Goal: Task Accomplishment & Management: Manage account settings

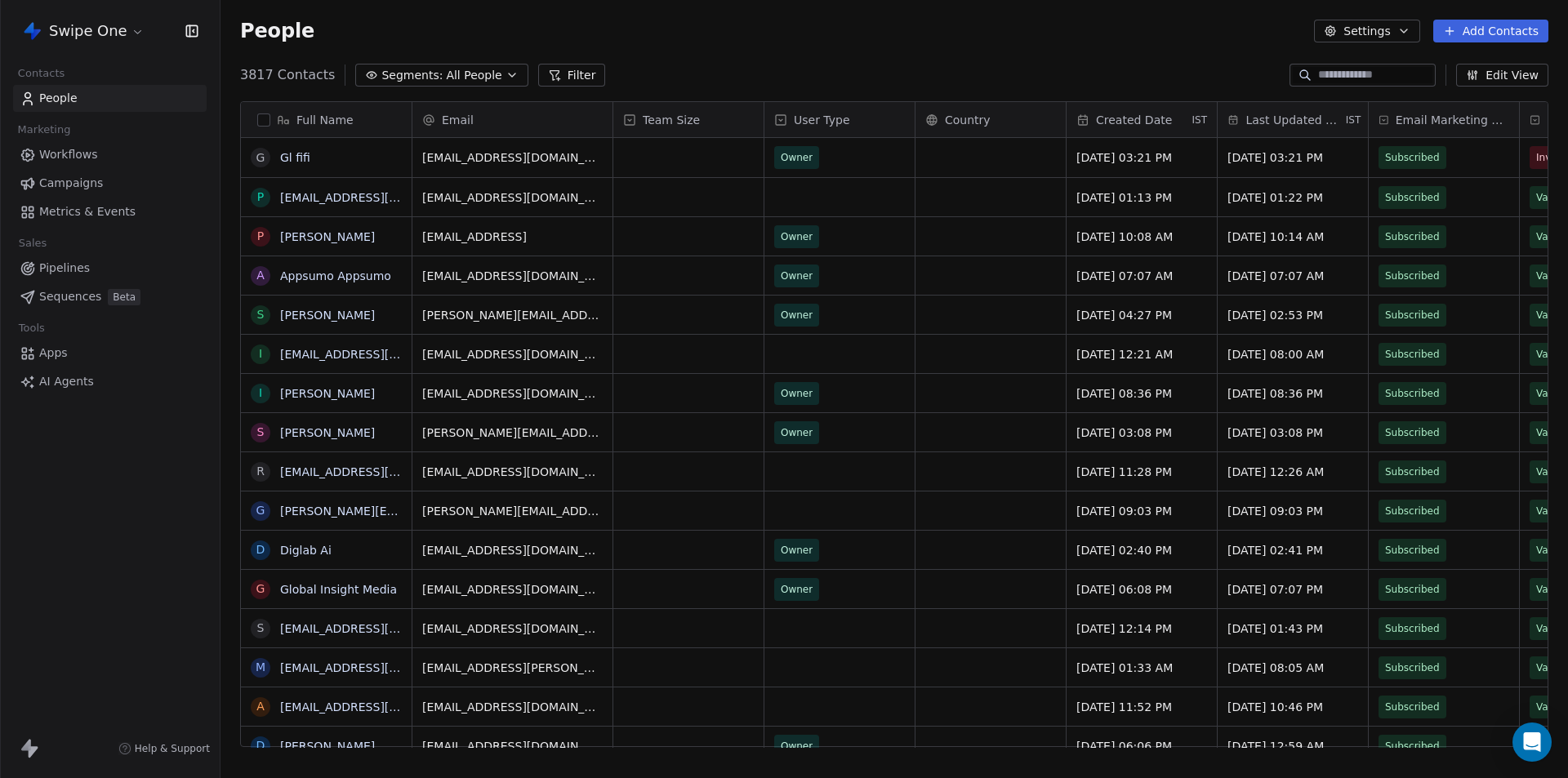
scroll to position [13, 13]
click at [134, 43] on html "Swipe One Contacts People Marketing Workflows Campaigns Metrics & Events Sales …" at bounding box center [784, 389] width 1568 height 778
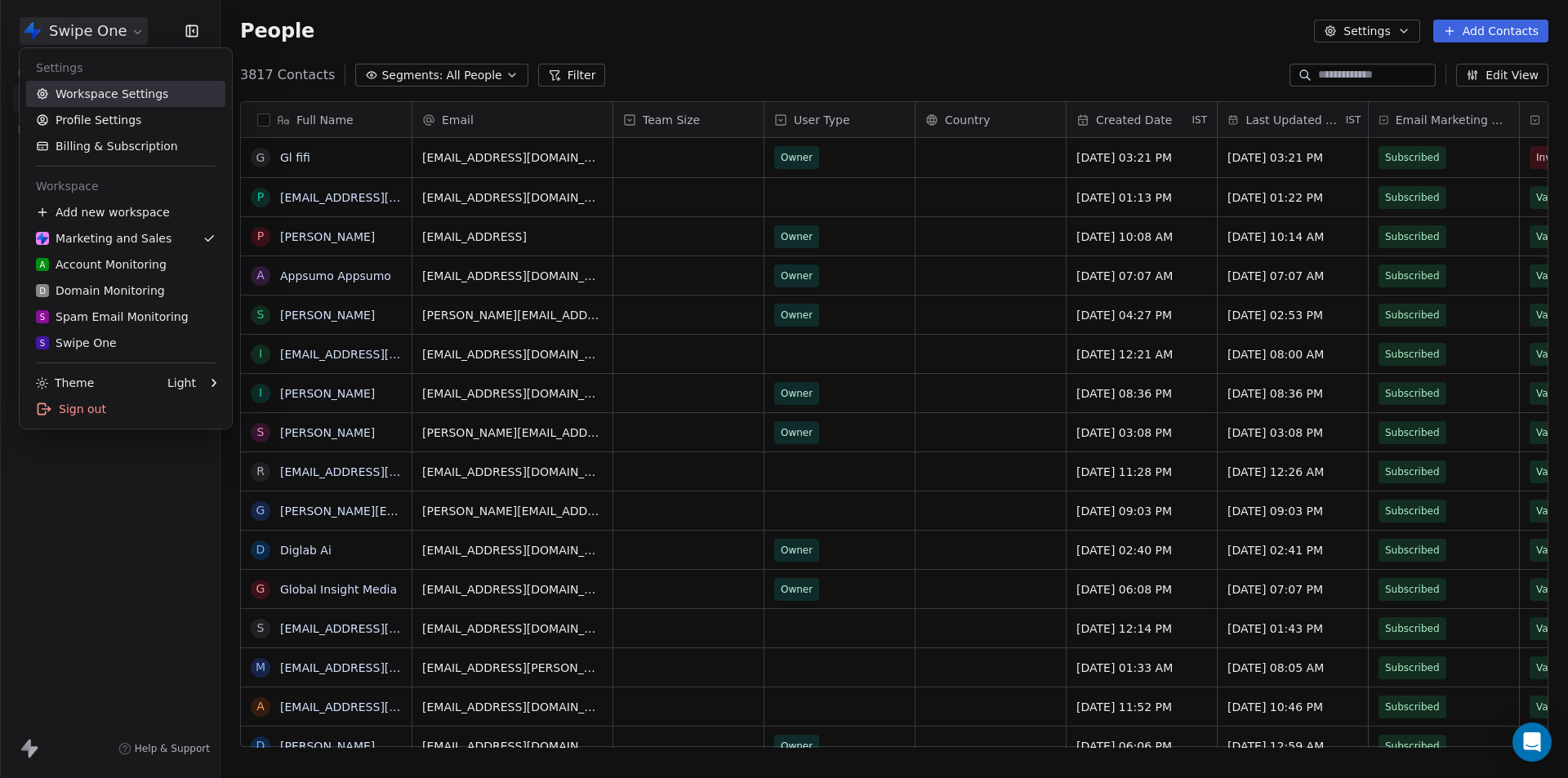
click at [131, 94] on link "Workspace Settings" at bounding box center [125, 94] width 199 height 26
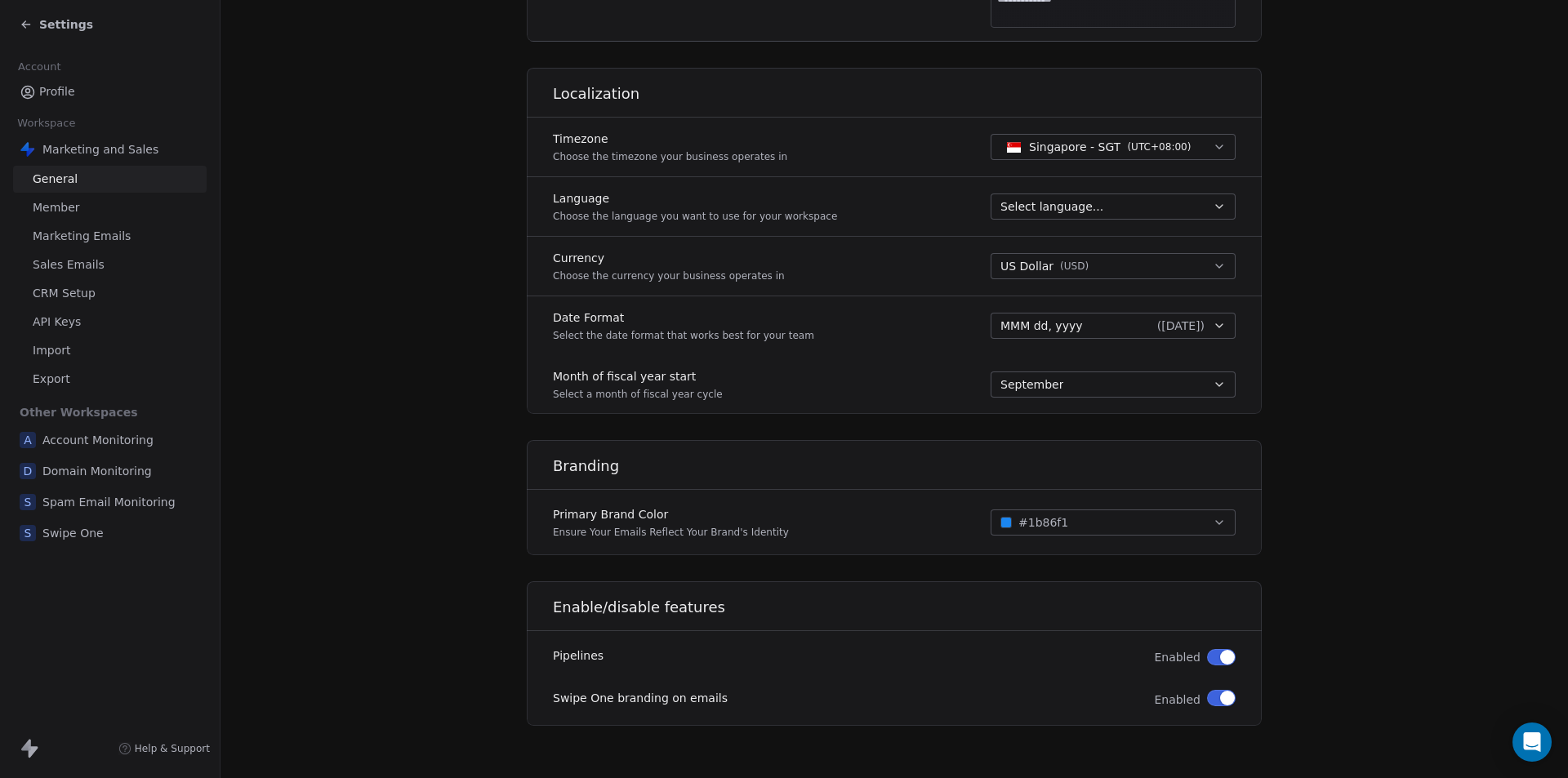
scroll to position [296, 0]
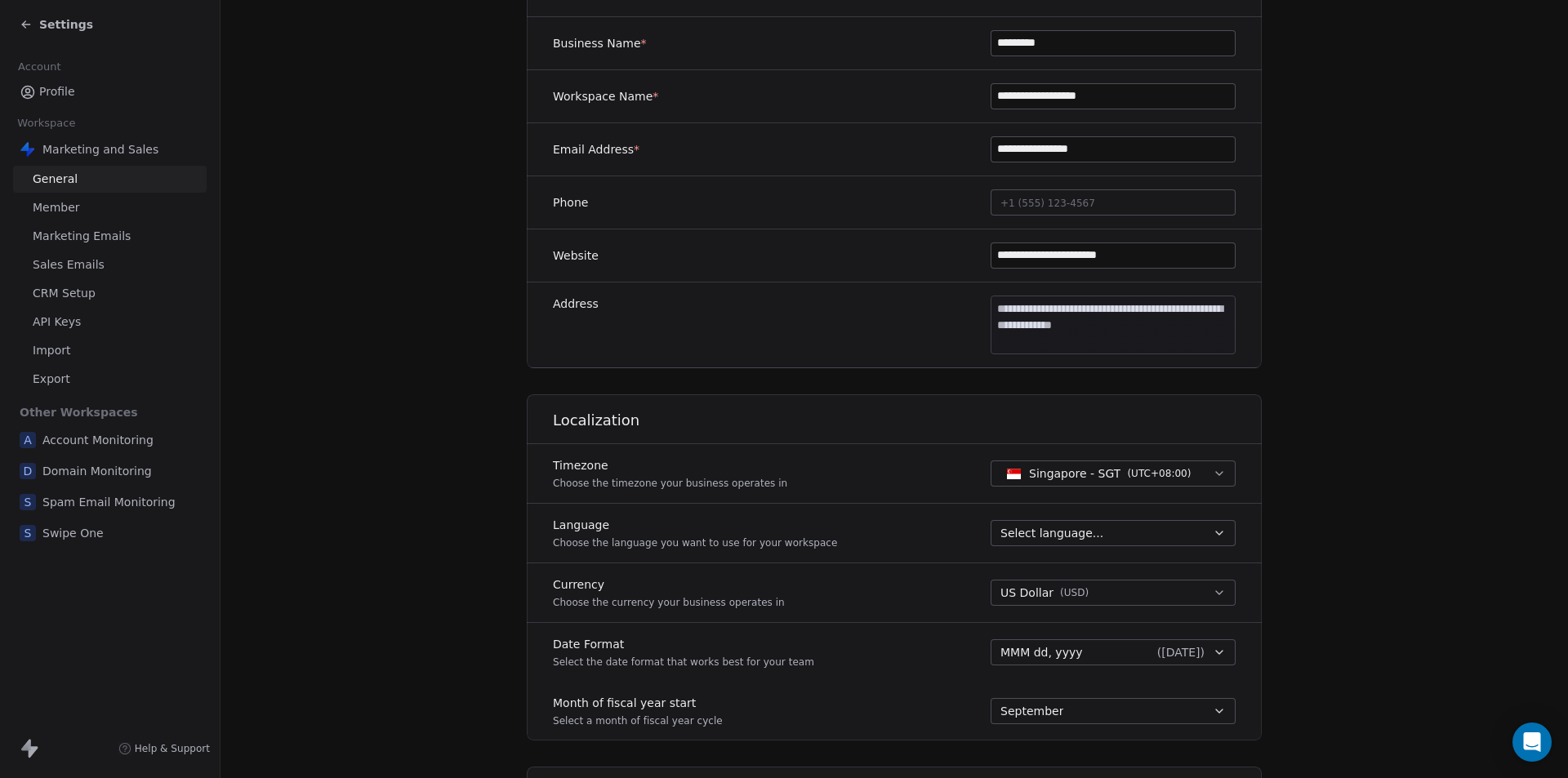
click at [123, 441] on span "Account Monitoring" at bounding box center [98, 440] width 111 height 16
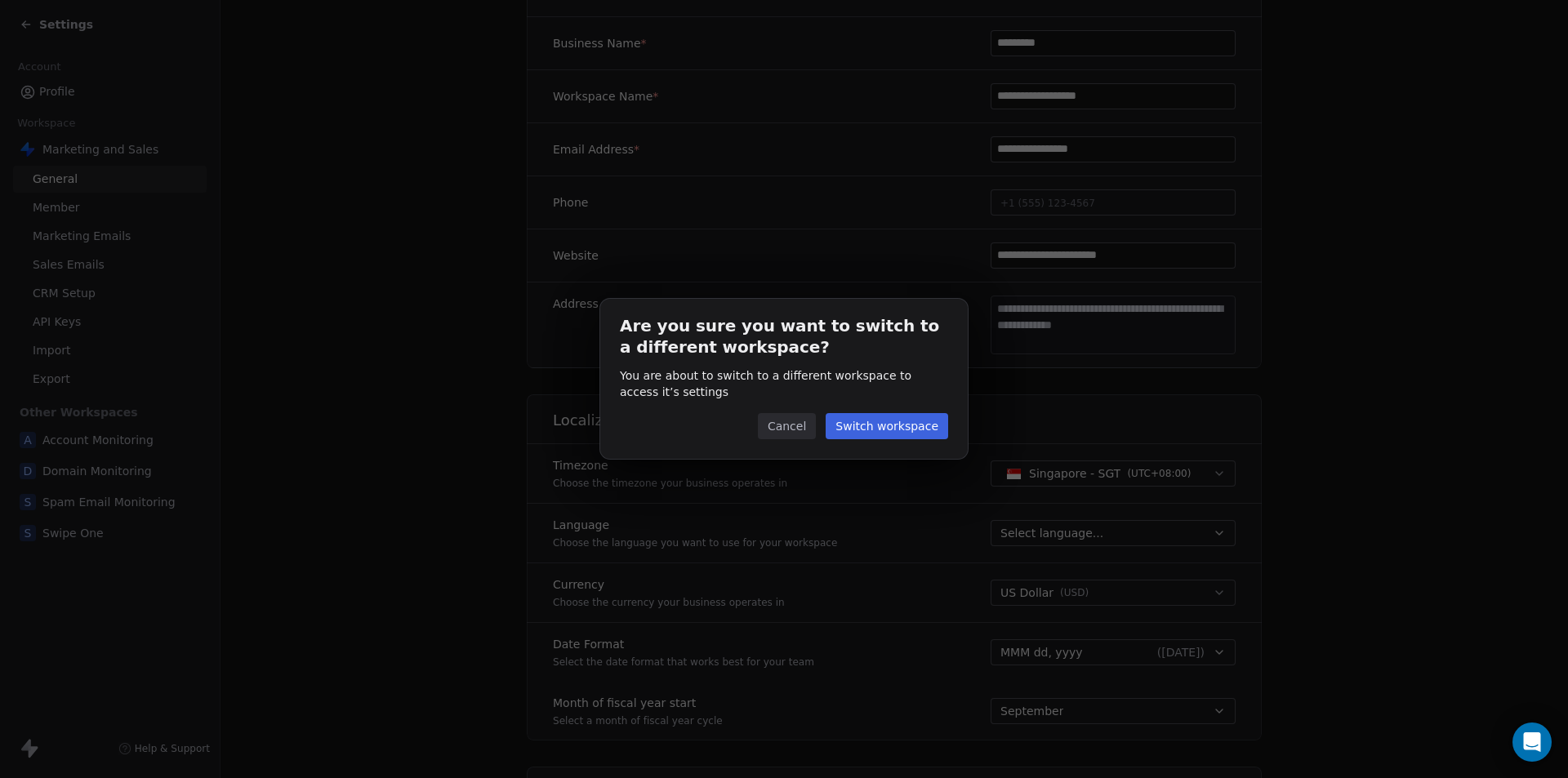
click at [786, 432] on button "Cancel" at bounding box center [786, 426] width 58 height 26
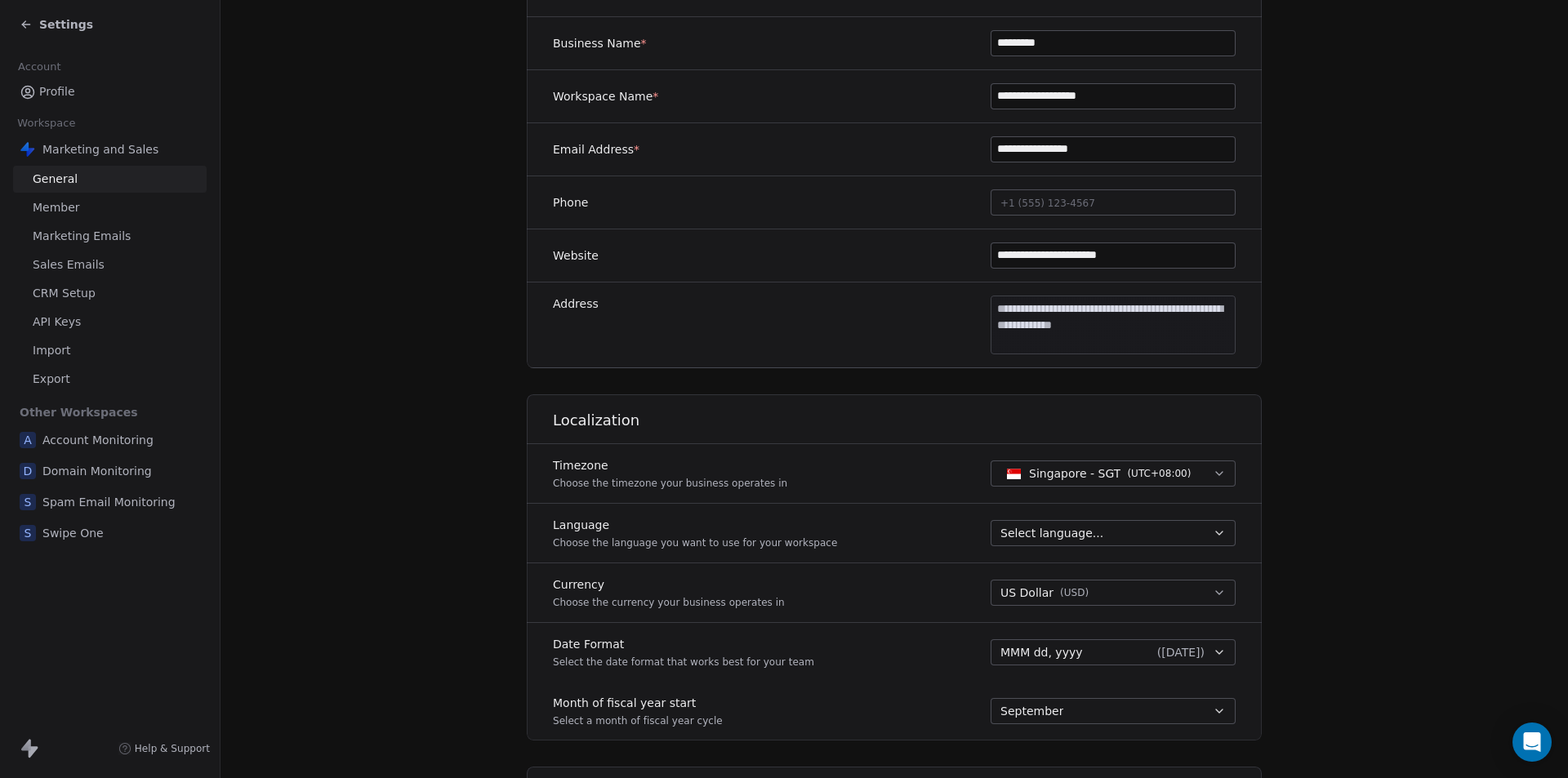
click at [25, 28] on icon at bounding box center [24, 26] width 3 height 3
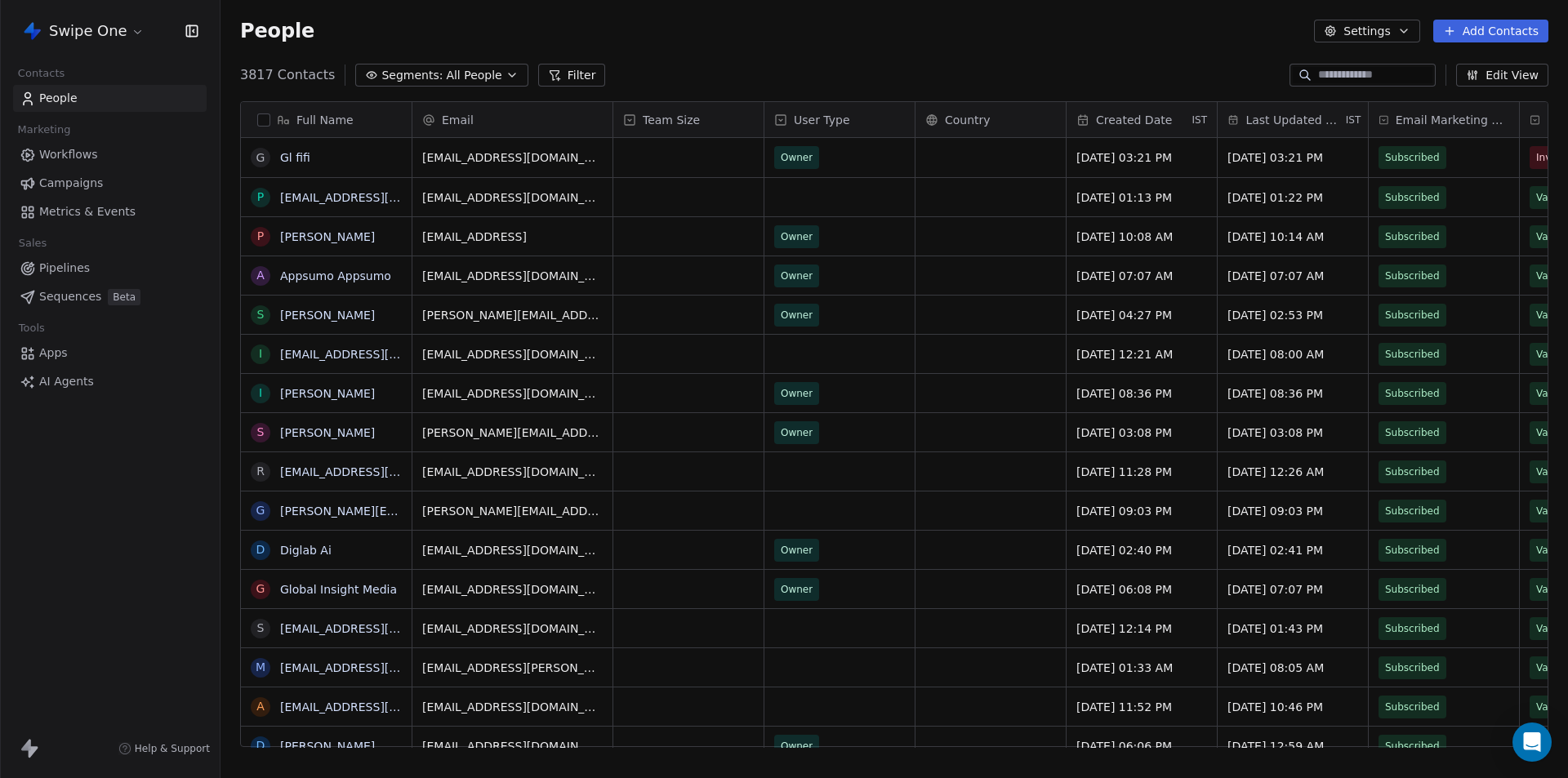
scroll to position [672, 1335]
click at [120, 34] on html "Swipe One Contacts People Marketing Workflows Campaigns Metrics & Events Sales …" at bounding box center [784, 389] width 1568 height 778
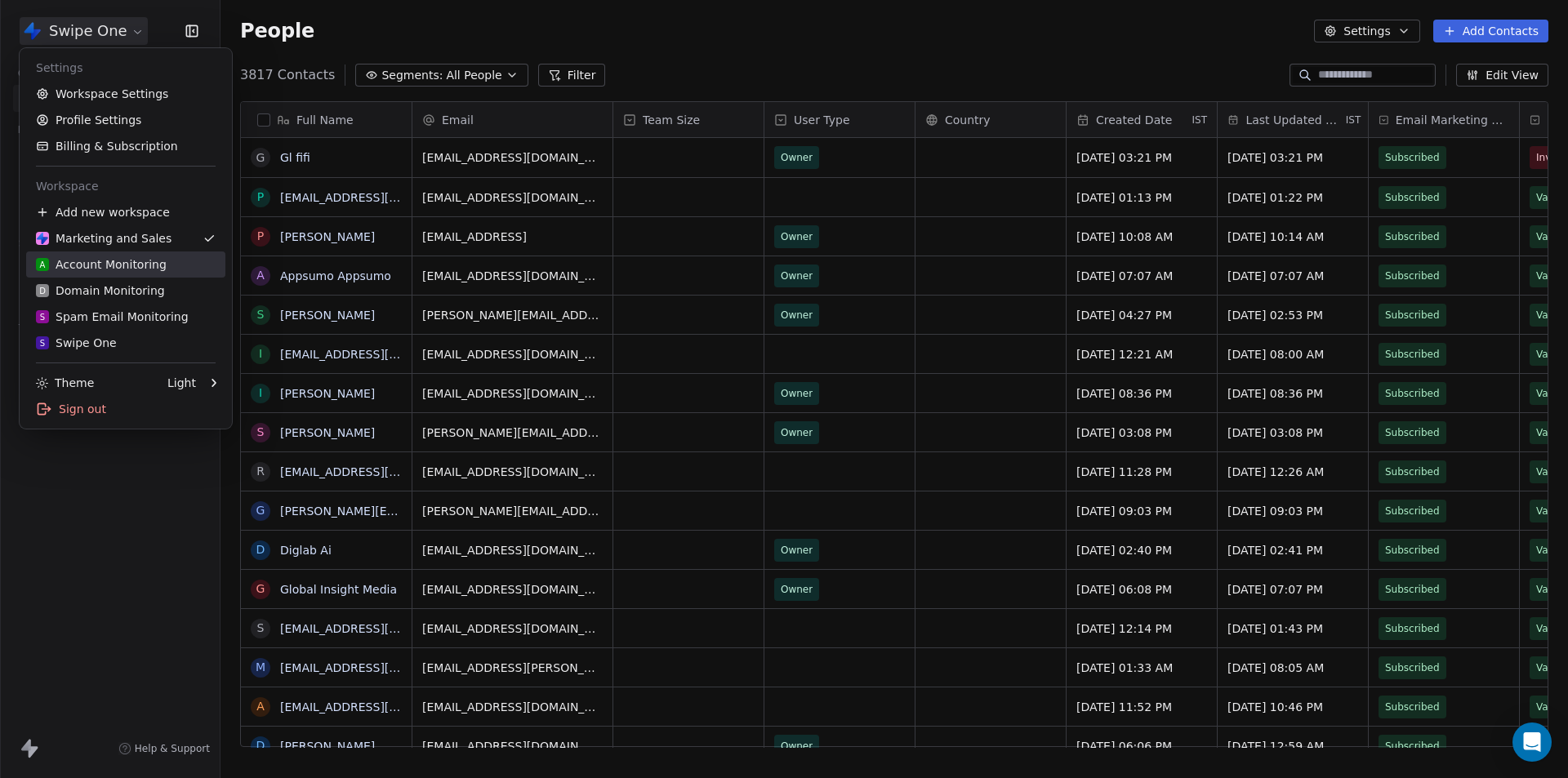
click at [106, 257] on div "A Account Monitoring" at bounding box center [102, 265] width 131 height 16
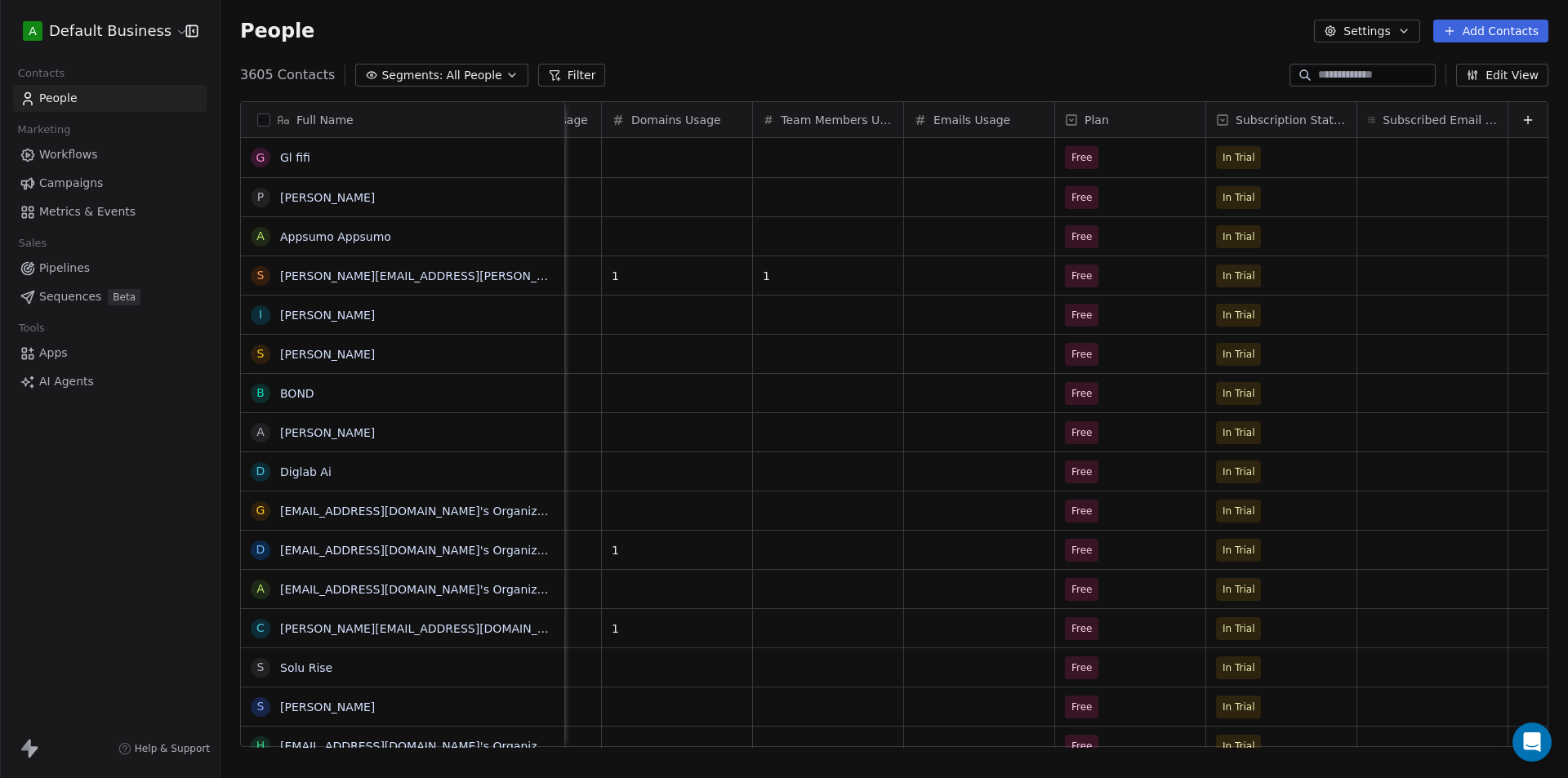
click at [132, 21] on html "A Default Business Contacts People Marketing Workflows Campaigns Metrics & Even…" at bounding box center [784, 389] width 1568 height 778
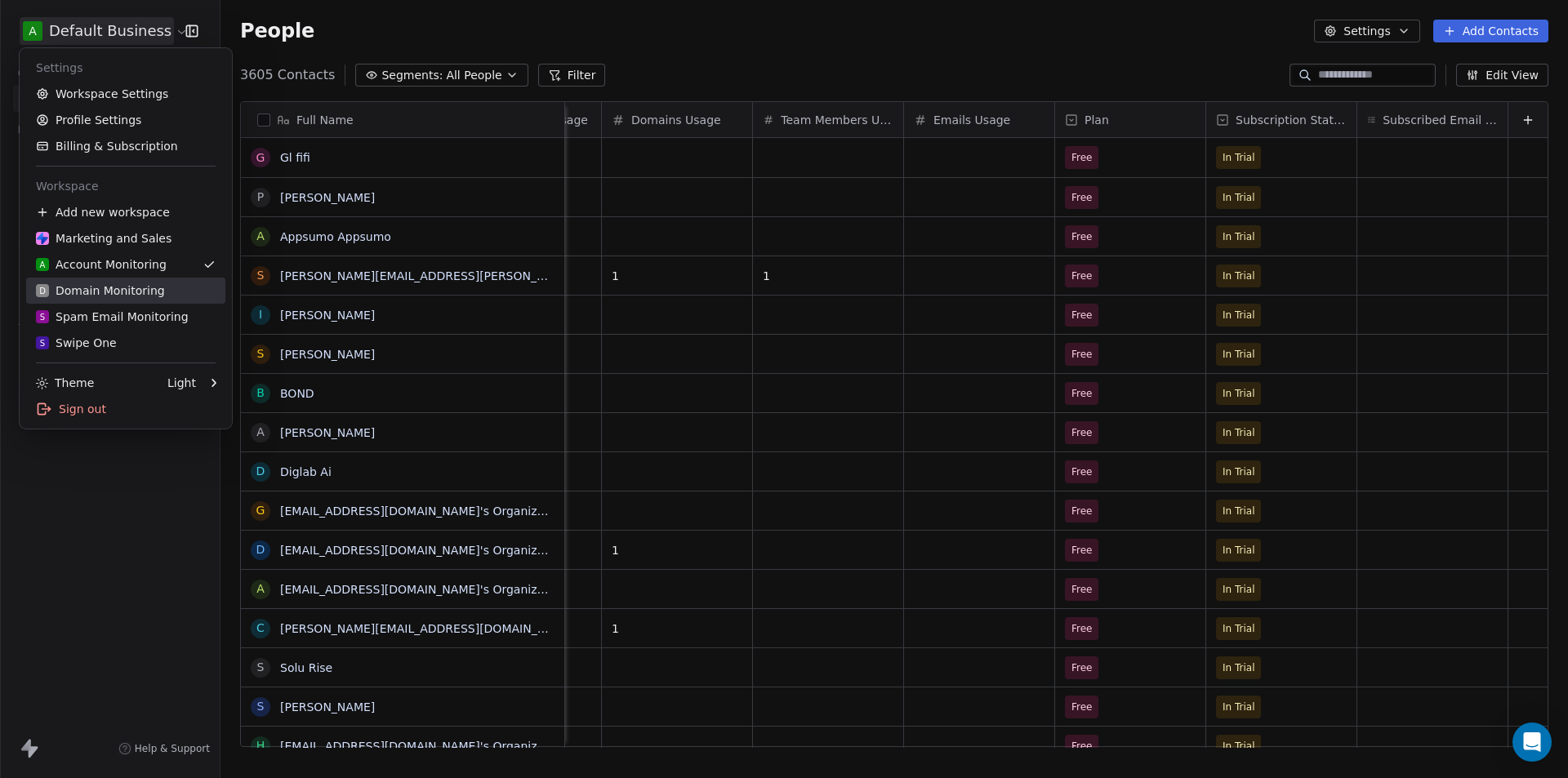
click at [130, 296] on div "D Domain Monitoring" at bounding box center [101, 291] width 129 height 16
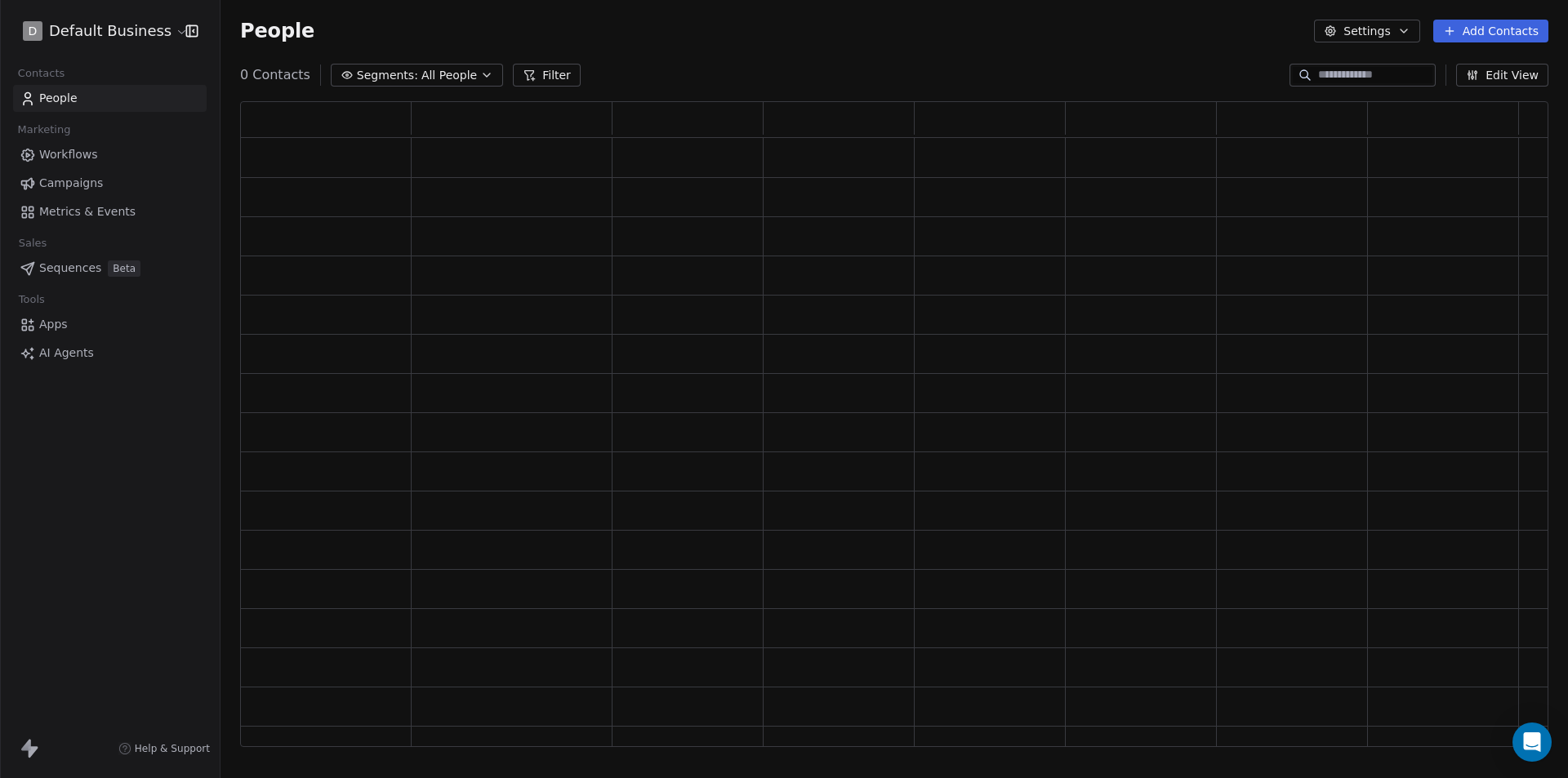
scroll to position [633, 1296]
click at [149, 25] on html "D Default Business Contacts People Marketing Workflows Campaigns Metrics & Even…" at bounding box center [784, 389] width 1568 height 778
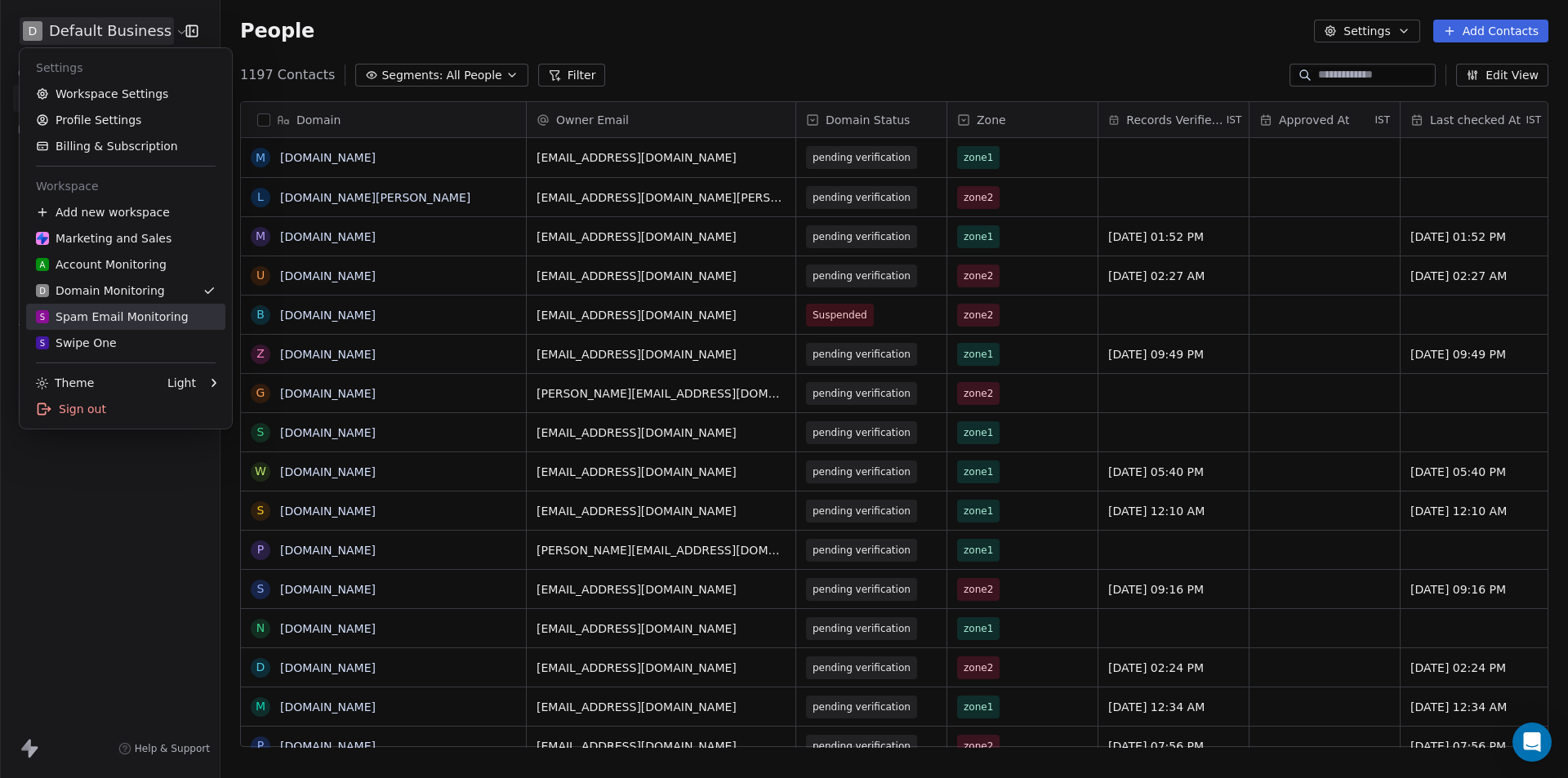
scroll to position [672, 1335]
click at [139, 319] on div "S Spam Email Monitoring" at bounding box center [112, 317] width 152 height 16
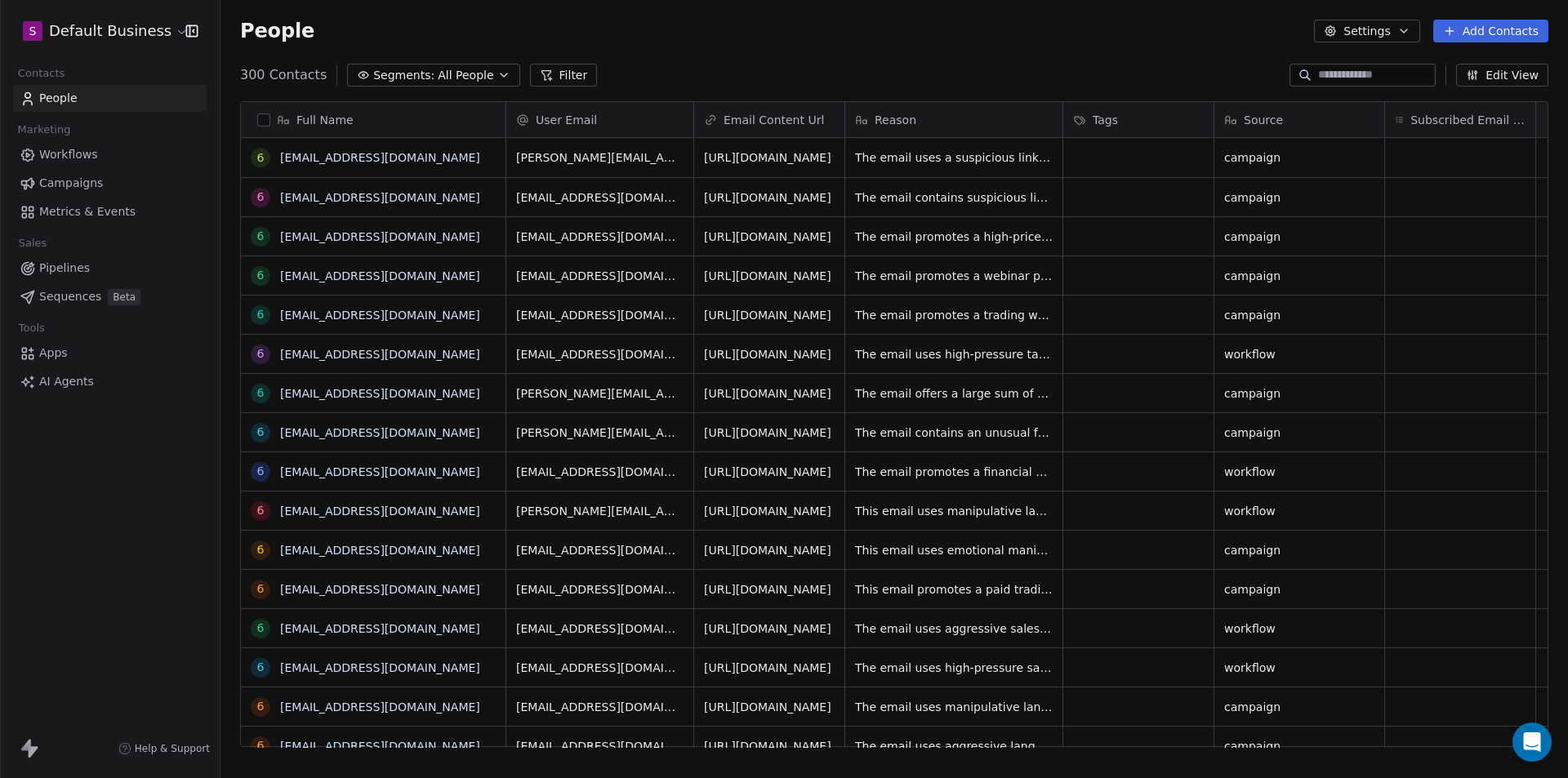
scroll to position [672, 1335]
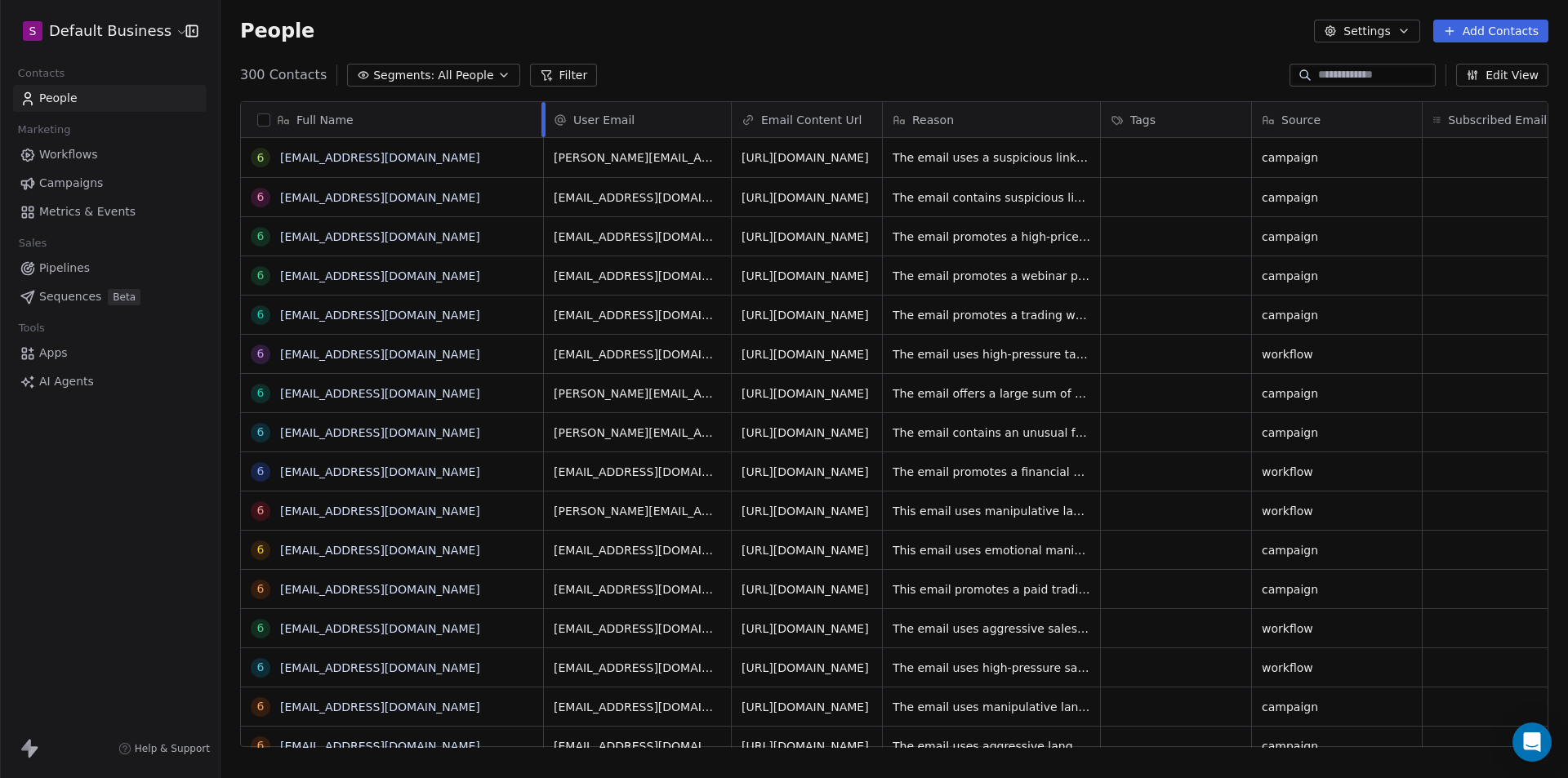
drag, startPoint x: 505, startPoint y: 120, endPoint x: 542, endPoint y: 138, distance: 41.1
click at [542, 138] on div "Full Name 6 [EMAIL_ADDRESS][DOMAIN_NAME] 6 [EMAIL_ADDRESS][DOMAIN_NAME] 6 [EMAI…" at bounding box center [392, 425] width 303 height 646
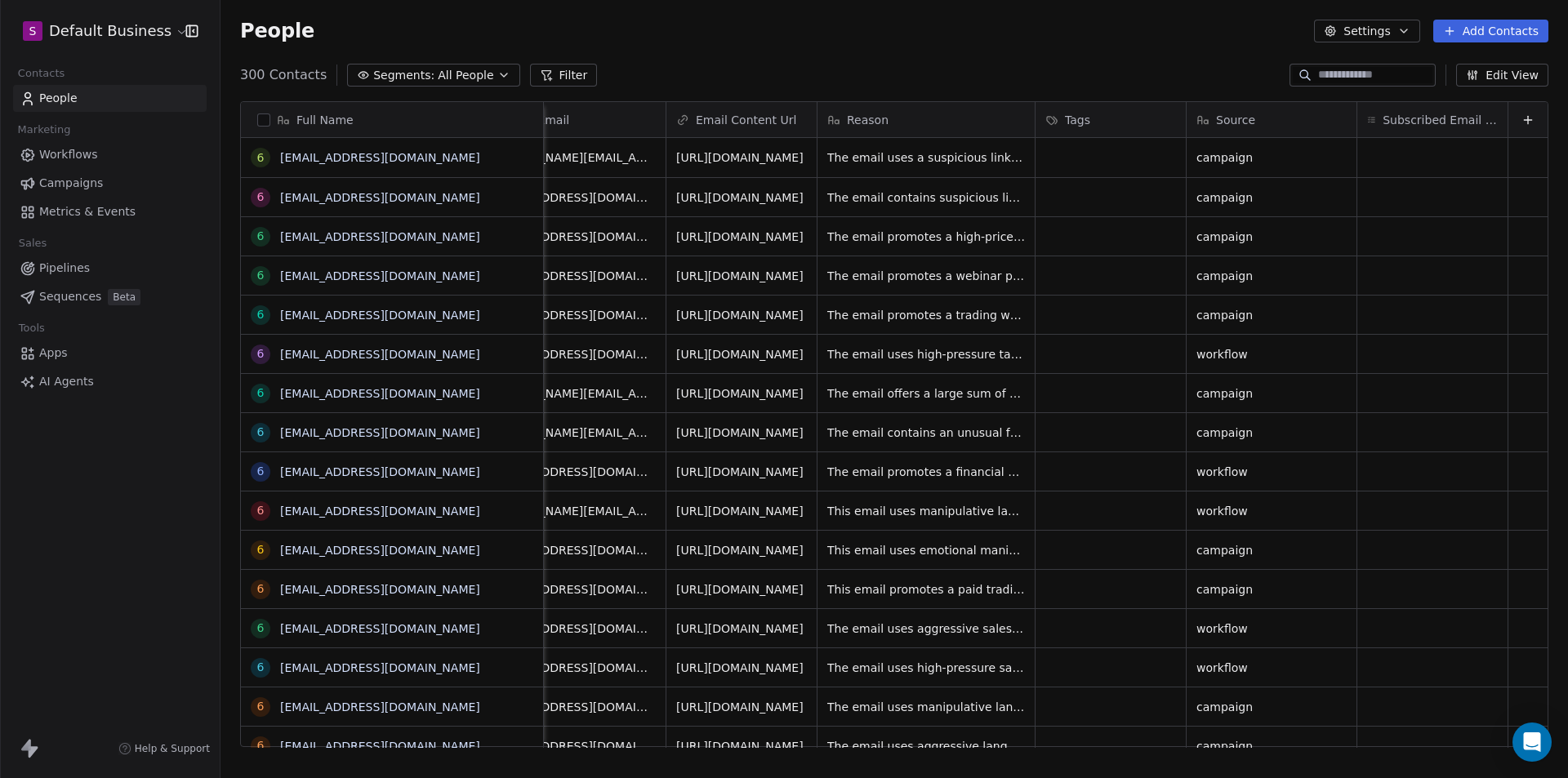
click at [1508, 82] on button "Edit View" at bounding box center [1502, 75] width 93 height 23
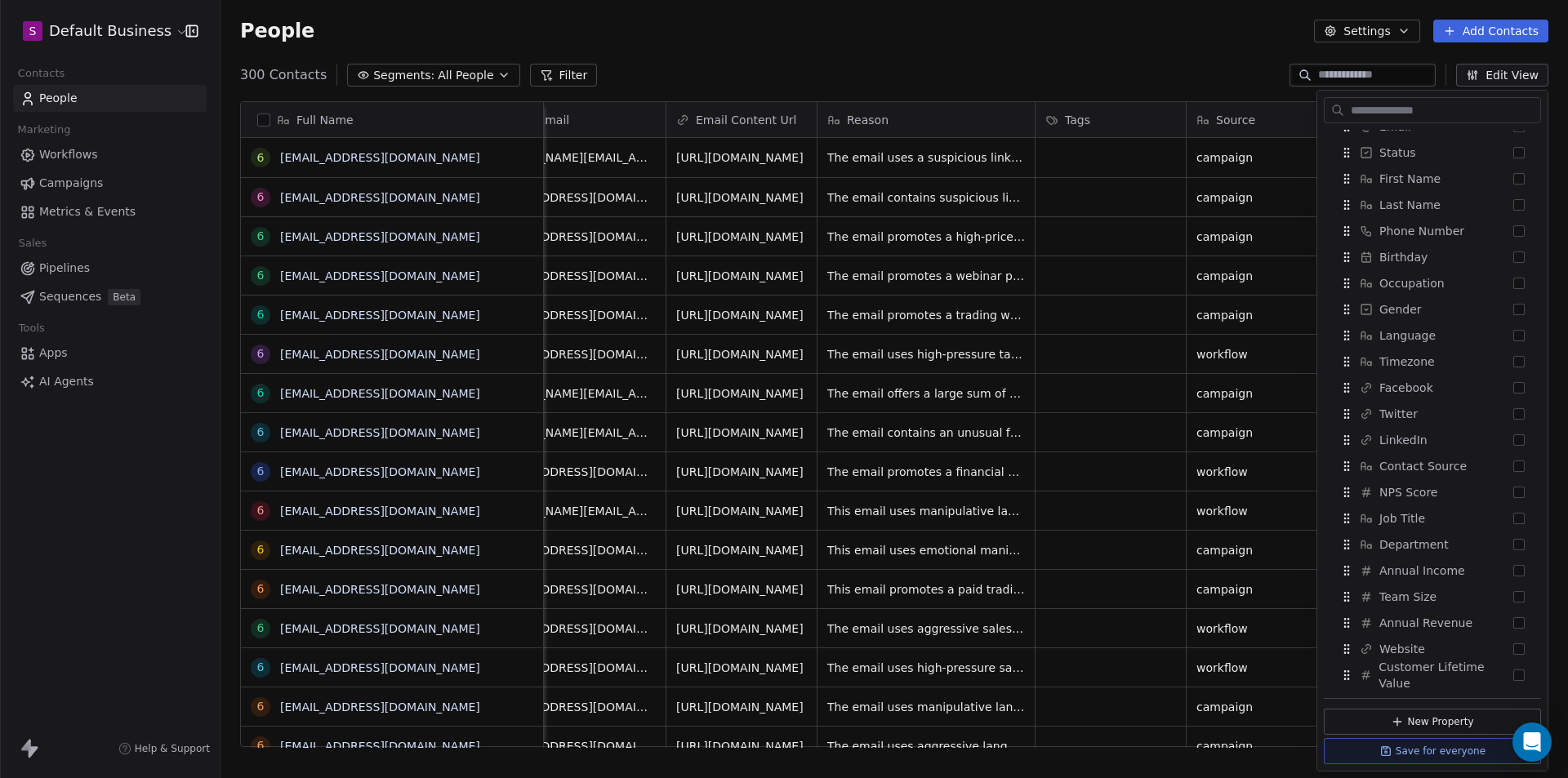
scroll to position [0, 0]
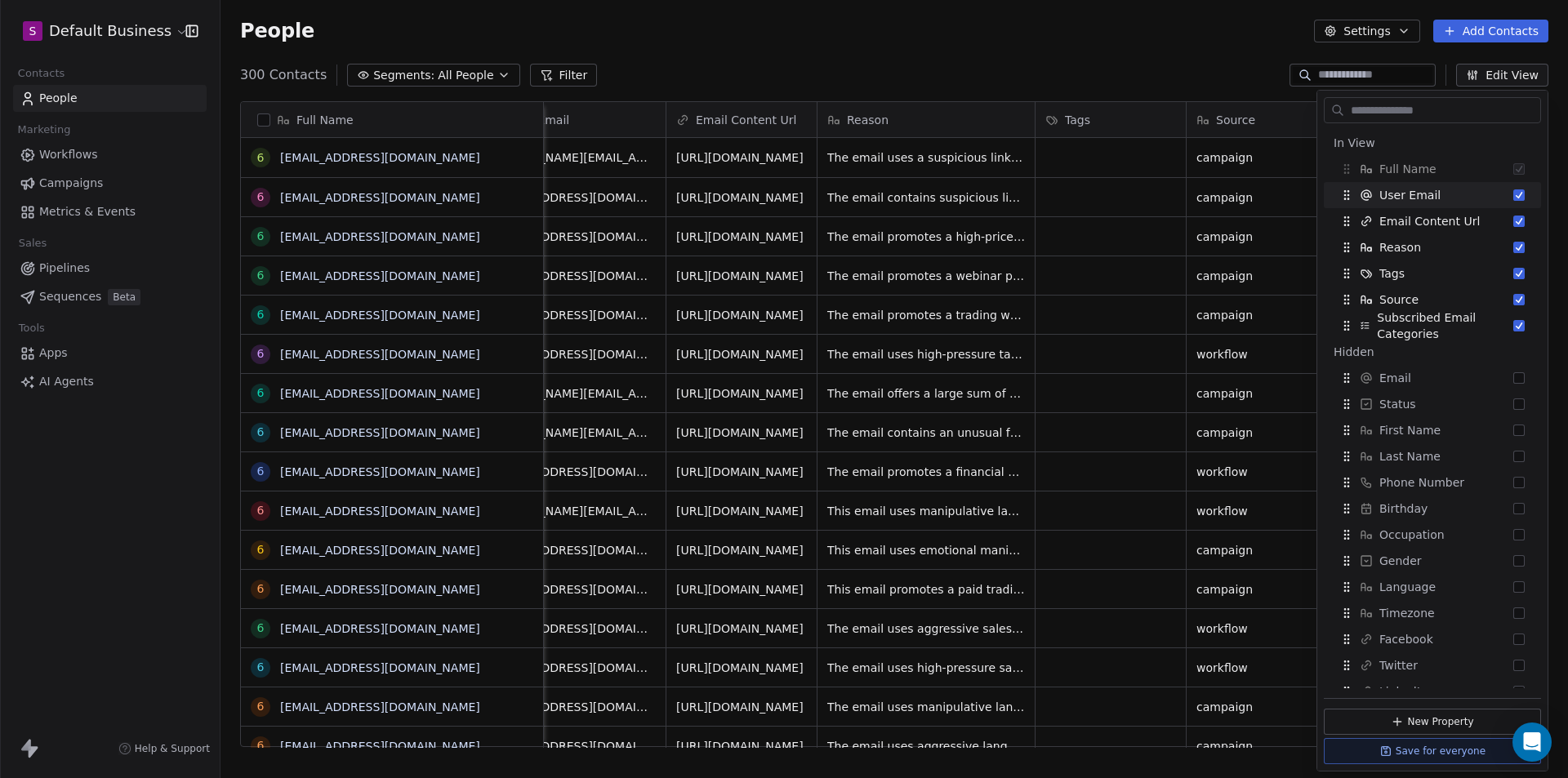
click at [1198, 50] on div "People Settings Add Contacts" at bounding box center [894, 31] width 1348 height 62
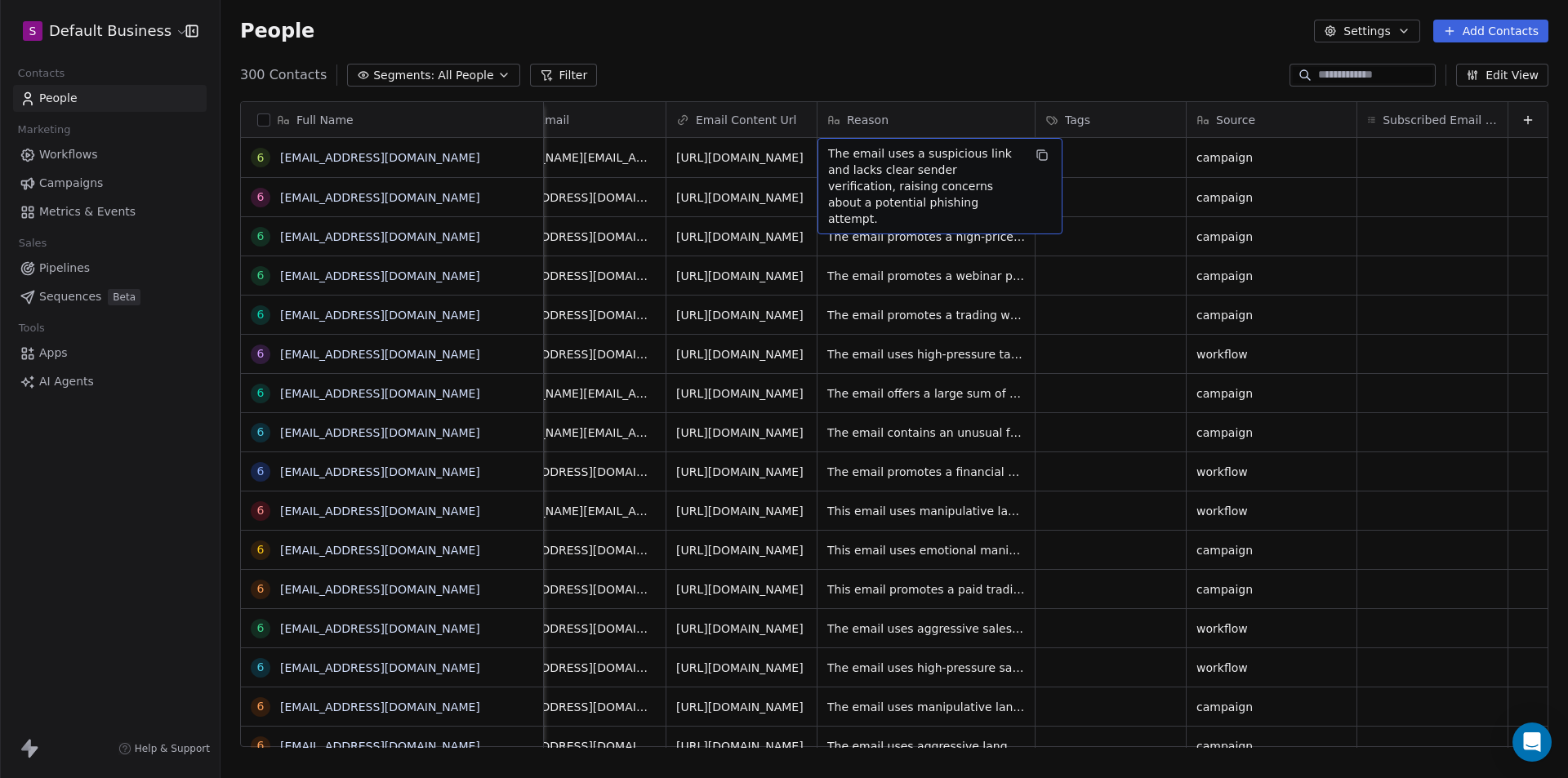
click at [867, 56] on div "People Settings Add Contacts" at bounding box center [894, 31] width 1348 height 62
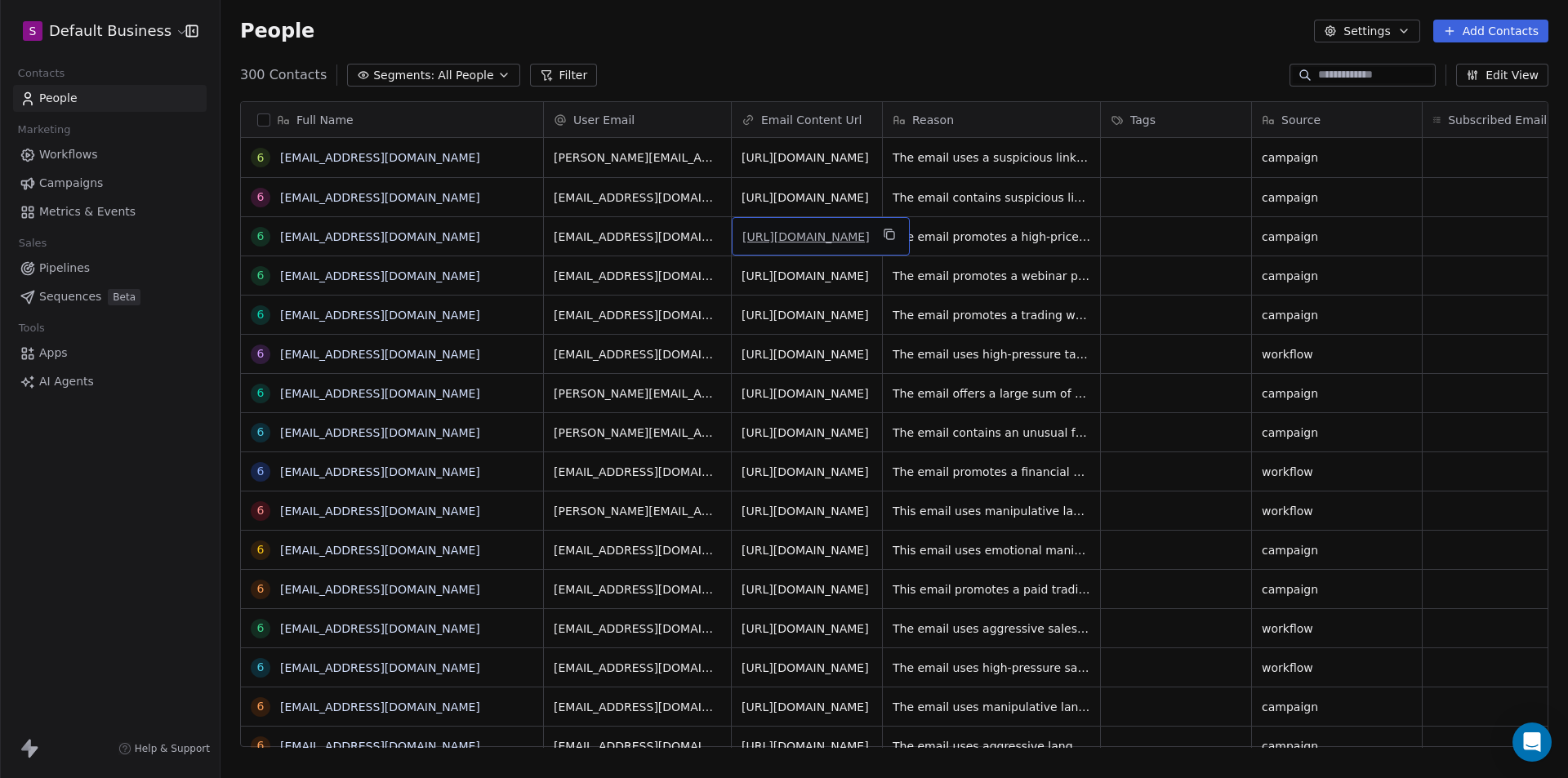
click at [812, 243] on link "[URL][DOMAIN_NAME]" at bounding box center [806, 237] width 128 height 13
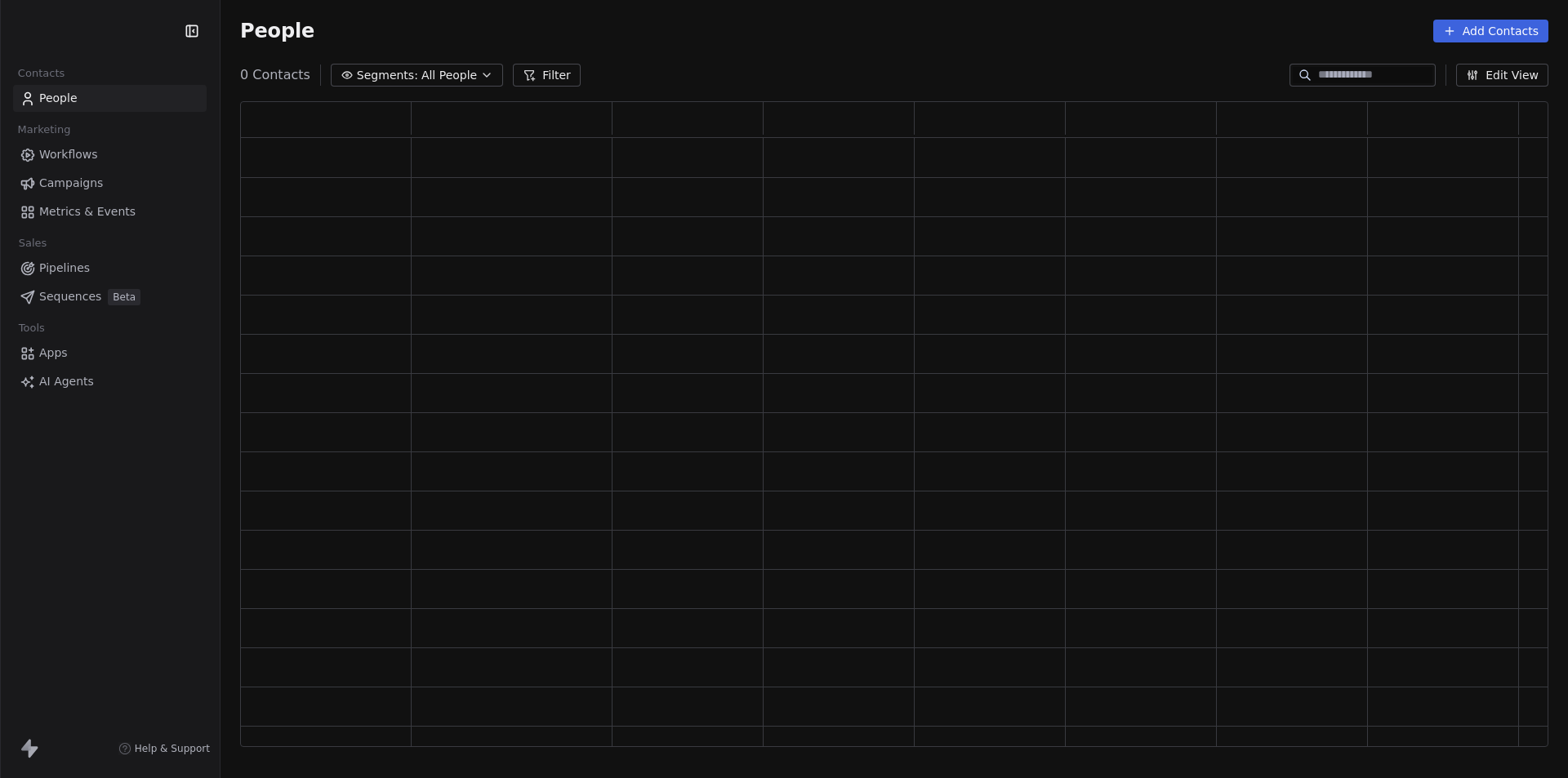
scroll to position [633, 1296]
